Goal: Task Accomplishment & Management: Manage account settings

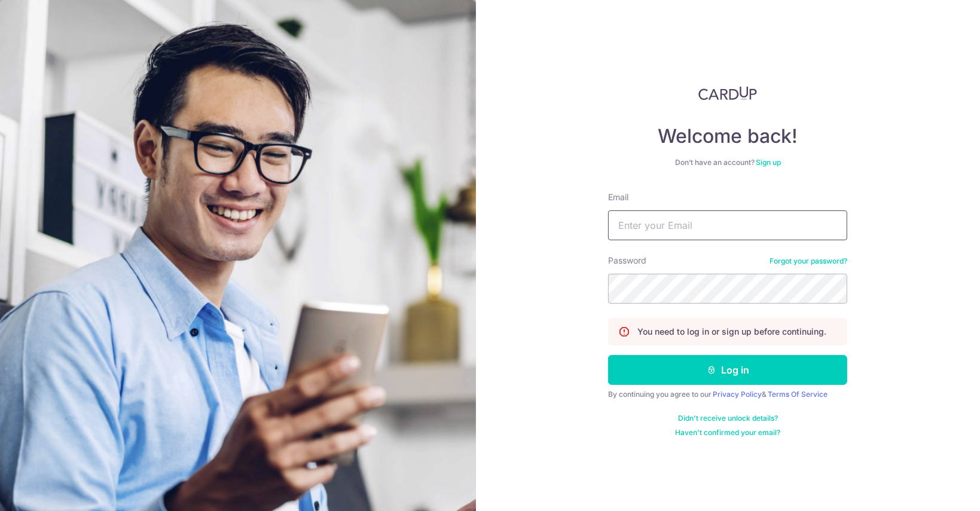
click at [700, 224] on input "Email" at bounding box center [727, 225] width 239 height 30
click at [695, 230] on input "Email" at bounding box center [727, 225] width 239 height 30
type input "[EMAIL_ADDRESS][DOMAIN_NAME]"
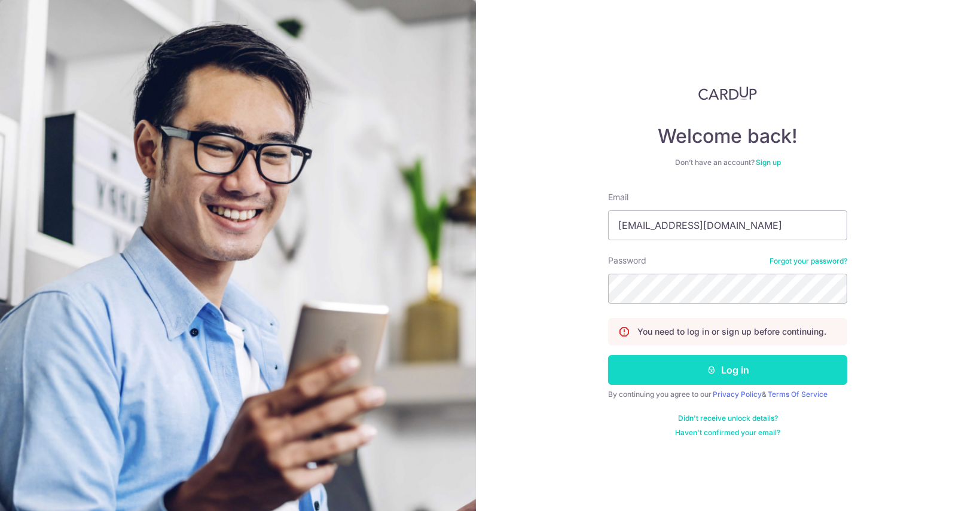
click at [709, 370] on icon "submit" at bounding box center [712, 370] width 10 height 10
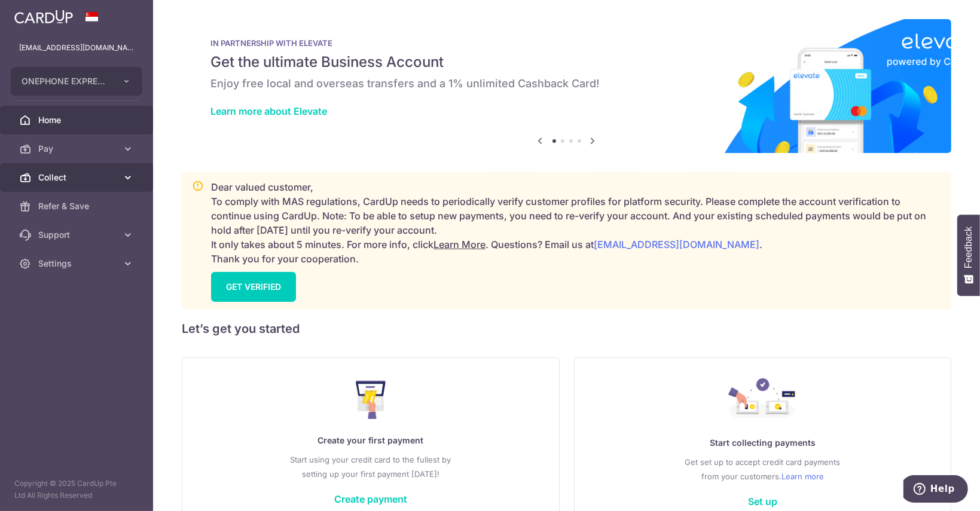
click at [60, 176] on span "Collect" at bounding box center [77, 178] width 79 height 12
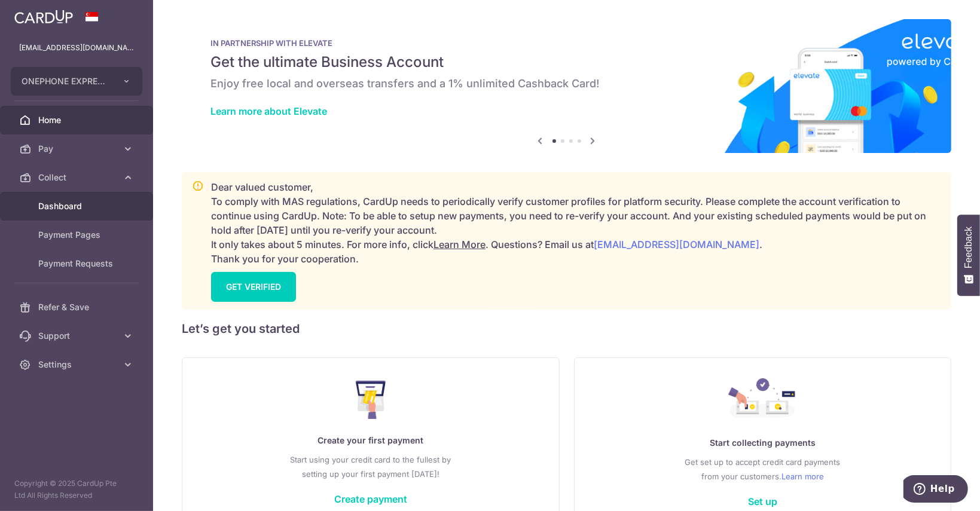
click at [68, 200] on span "Dashboard" at bounding box center [77, 206] width 79 height 12
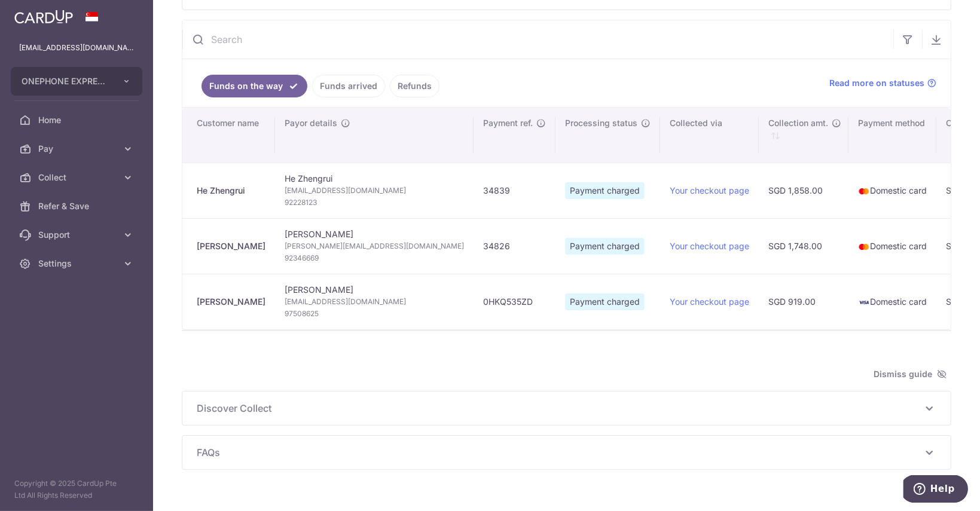
type input "[DATE]"
